Goal: Information Seeking & Learning: Learn about a topic

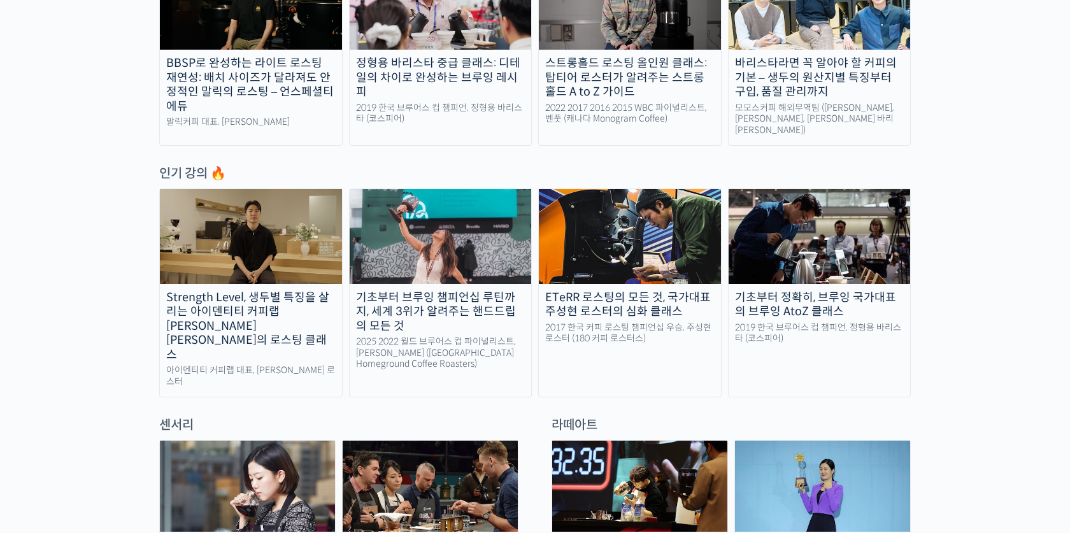
scroll to position [542, 0]
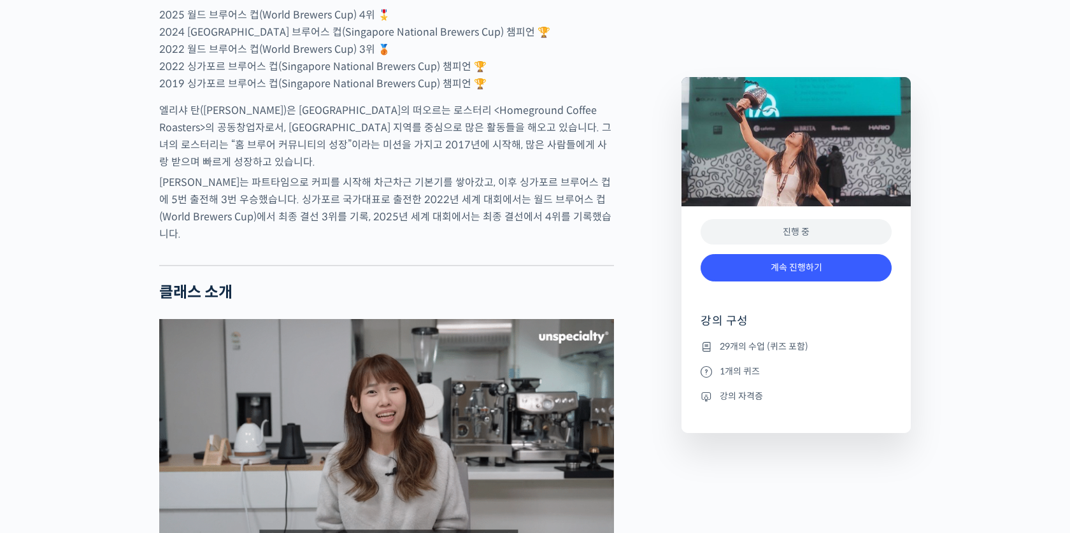
scroll to position [884, 0]
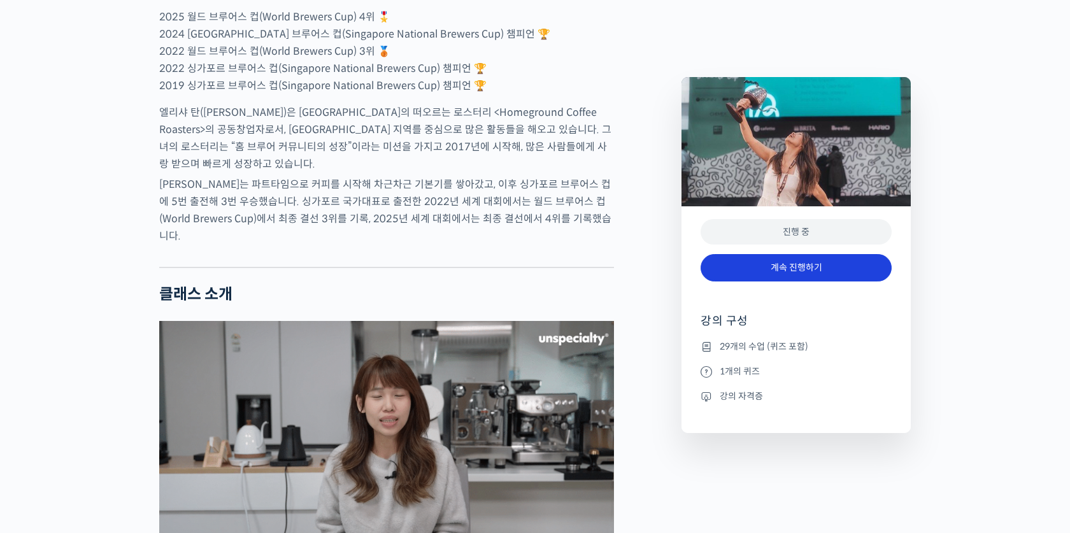
click at [780, 271] on link "계속 진행하기" at bounding box center [796, 267] width 191 height 27
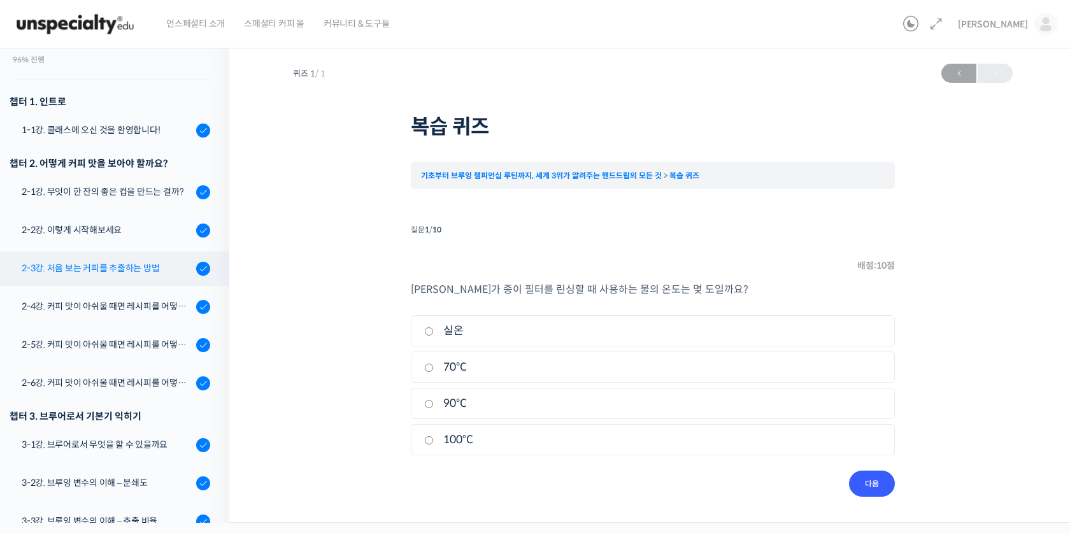
scroll to position [120, 0]
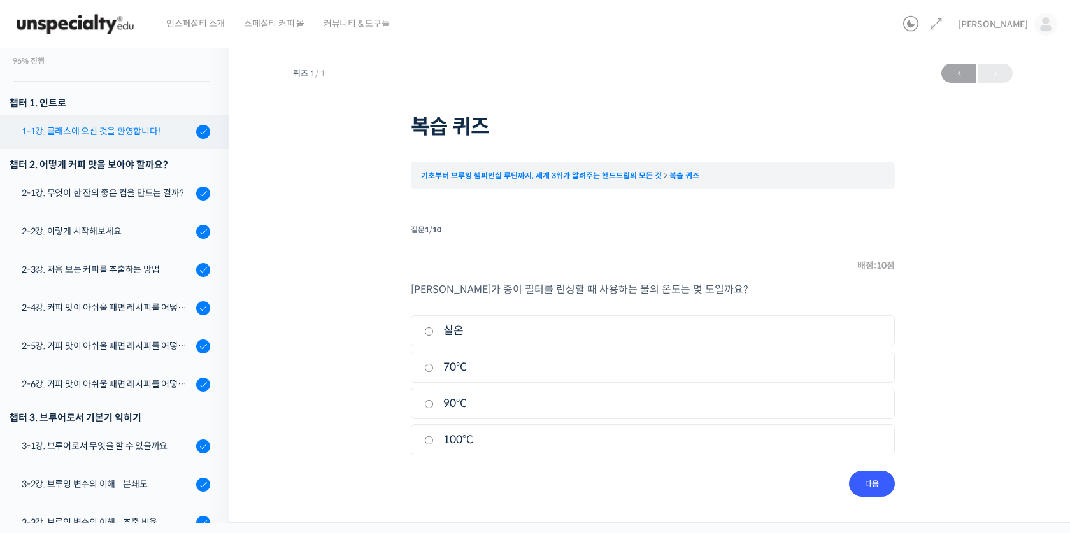
click at [145, 147] on link "1-1강. 클래스에 오신 것을 환영합니다!" at bounding box center [112, 132] width 236 height 34
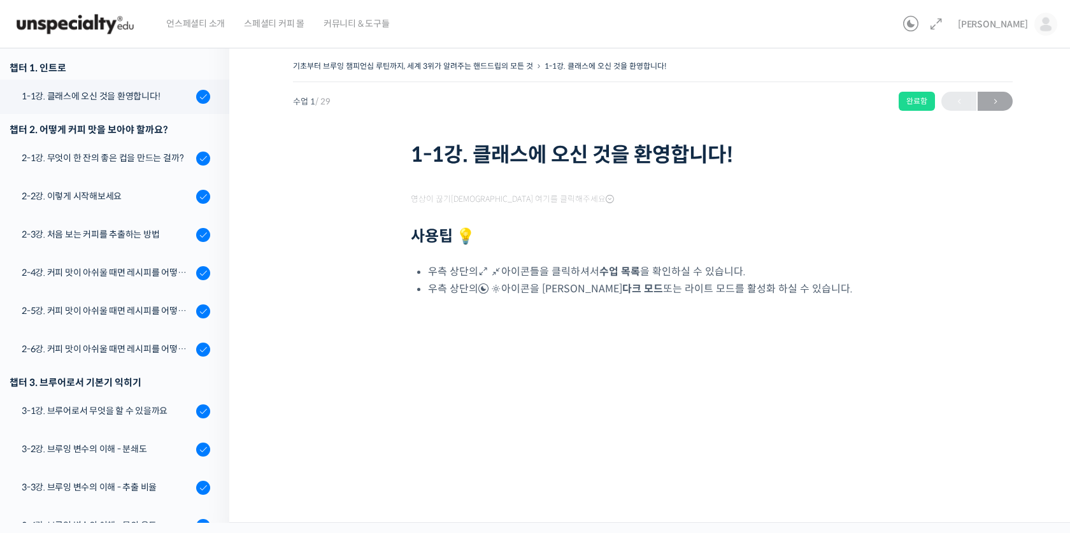
scroll to position [162, 0]
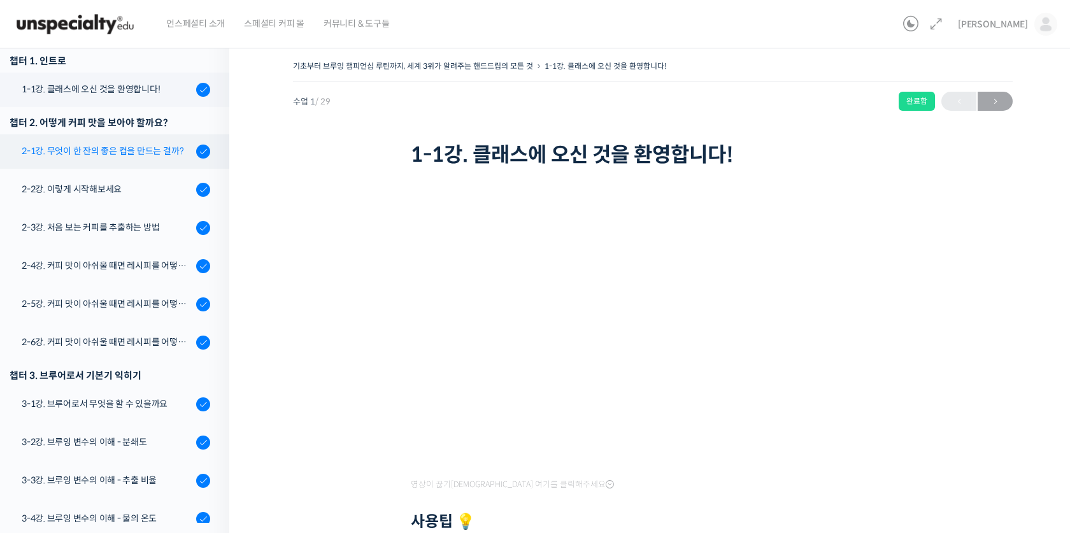
click at [103, 152] on div "2-1강. 무엇이 한 잔의 좋은 컵을 만드는 걸까?" at bounding box center [107, 151] width 171 height 14
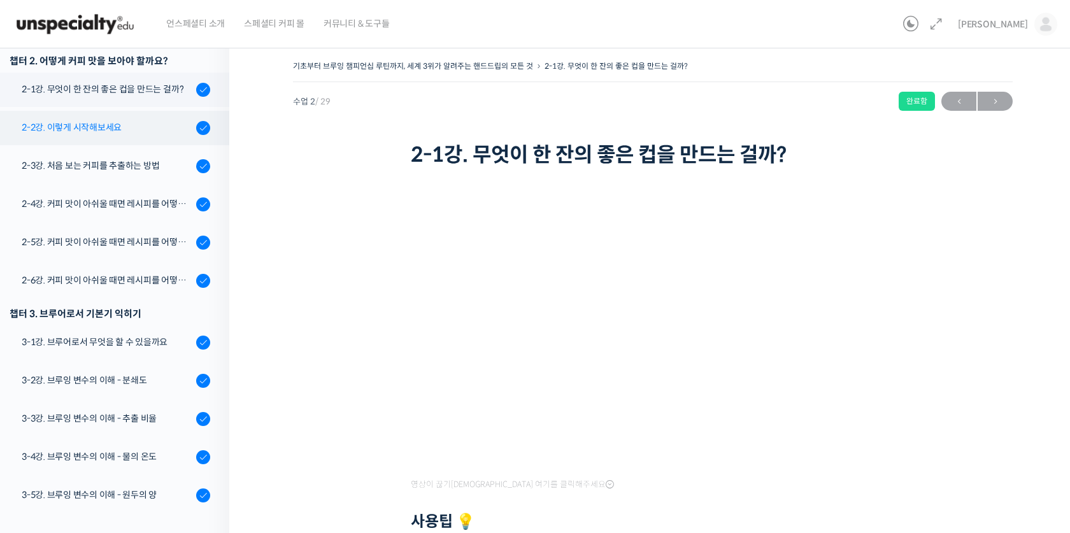
click at [88, 127] on div "2-2강. 이렇게 시작해보세요" at bounding box center [107, 127] width 171 height 14
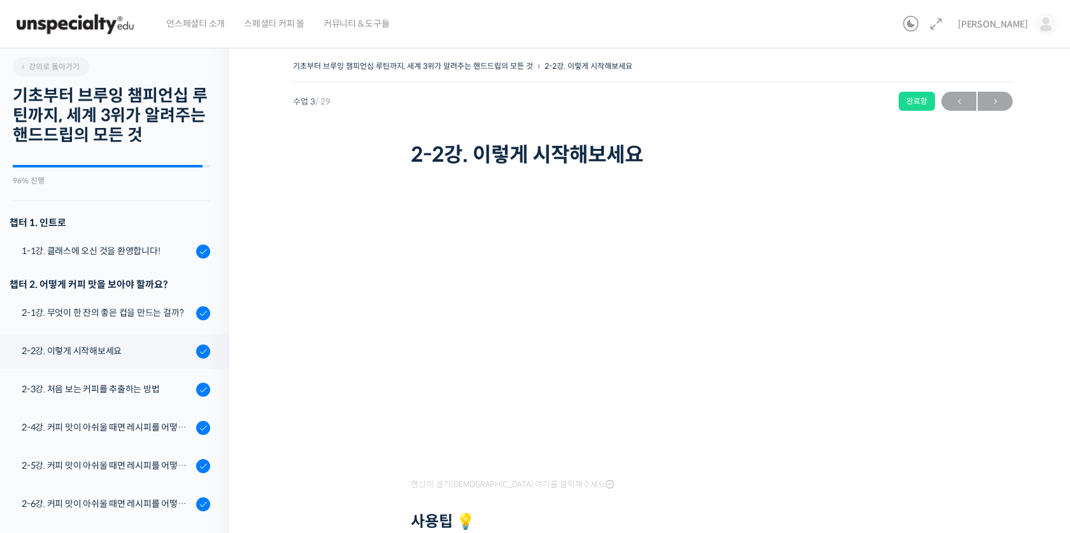
scroll to position [285, 0]
